Goal: Task Accomplishment & Management: Manage account settings

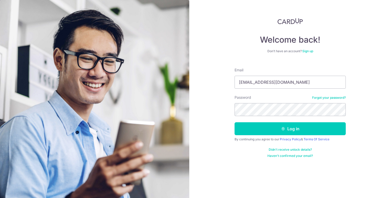
click at [234, 122] on button "Log in" at bounding box center [289, 128] width 111 height 13
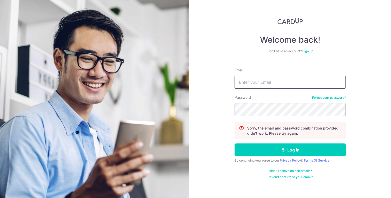
click at [276, 81] on input "Email" at bounding box center [289, 82] width 111 height 13
type input "[EMAIL_ADDRESS][DOMAIN_NAME]"
click at [234, 143] on button "Log in" at bounding box center [289, 149] width 111 height 13
click at [325, 98] on link "Forgot your password?" at bounding box center [329, 98] width 34 height 4
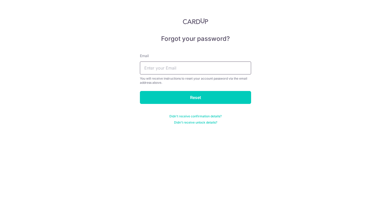
click at [178, 69] on input "text" at bounding box center [195, 67] width 111 height 13
type input "chintranrulz@gmail.com"
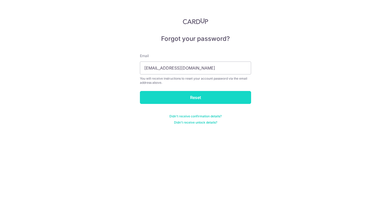
click at [182, 95] on input "Reset" at bounding box center [195, 97] width 111 height 13
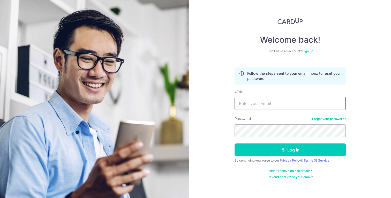
click at [271, 103] on input "Email" at bounding box center [289, 103] width 111 height 13
type input "chintranrulz@gmail.com"
click at [234, 143] on button "Log in" at bounding box center [289, 149] width 111 height 13
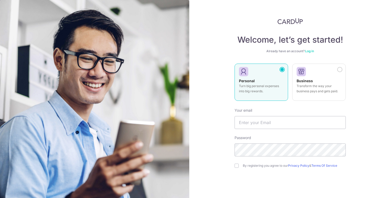
click at [309, 50] on link "Log in" at bounding box center [309, 51] width 9 height 4
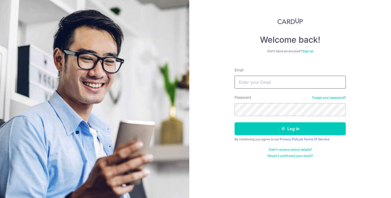
click at [272, 85] on input "Email" at bounding box center [289, 82] width 111 height 13
type input "[EMAIL_ADDRESS][DOMAIN_NAME]"
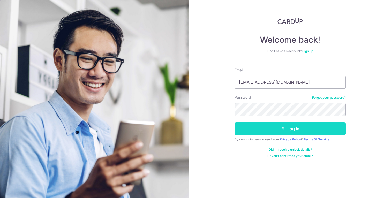
click at [288, 126] on button "Log in" at bounding box center [289, 128] width 111 height 13
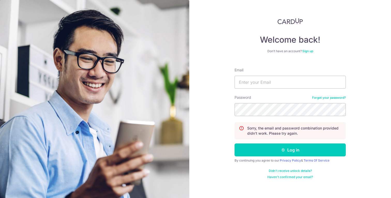
click at [323, 98] on link "Forgot your password?" at bounding box center [329, 98] width 34 height 4
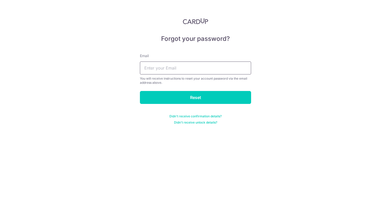
click at [186, 69] on input "text" at bounding box center [195, 67] width 111 height 13
type input "[EMAIL_ADDRESS][DOMAIN_NAME]"
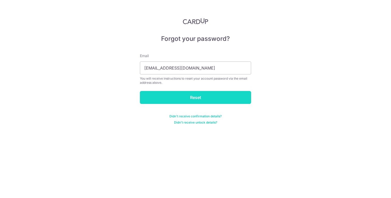
click at [183, 96] on input "Reset" at bounding box center [195, 97] width 111 height 13
